Goal: Find specific page/section: Find specific page/section

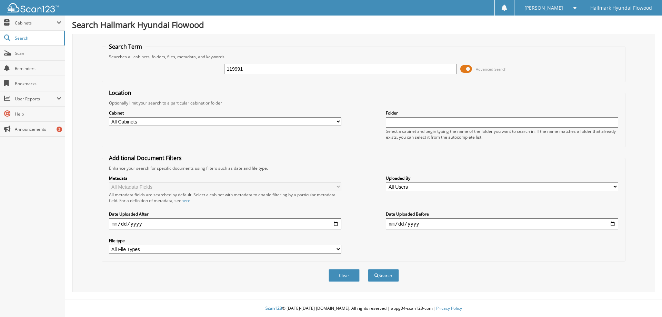
type input "119991"
click at [368, 269] on button "Search" at bounding box center [383, 275] width 31 height 13
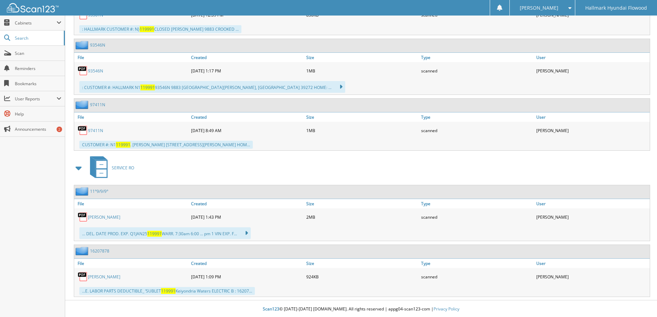
scroll to position [488, 0]
click at [120, 217] on link "[PERSON_NAME]" at bounding box center [104, 217] width 32 height 6
